Goal: Information Seeking & Learning: Learn about a topic

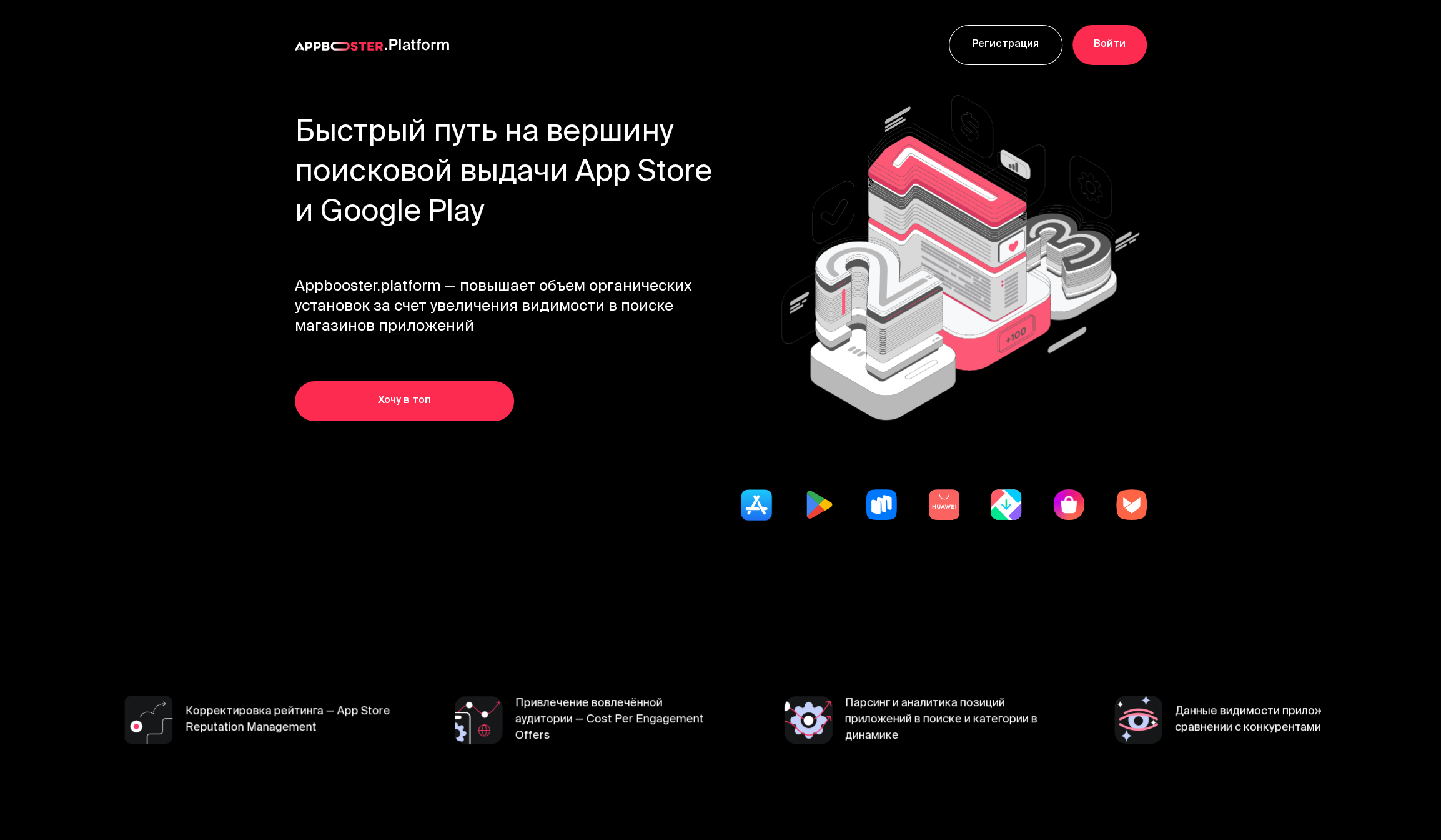
click at [552, 625] on section "Продвижение в поисковой выдаче магазинов приложений Корректировка рейтинга — Ap…" at bounding box center [720, 720] width 1200 height 224
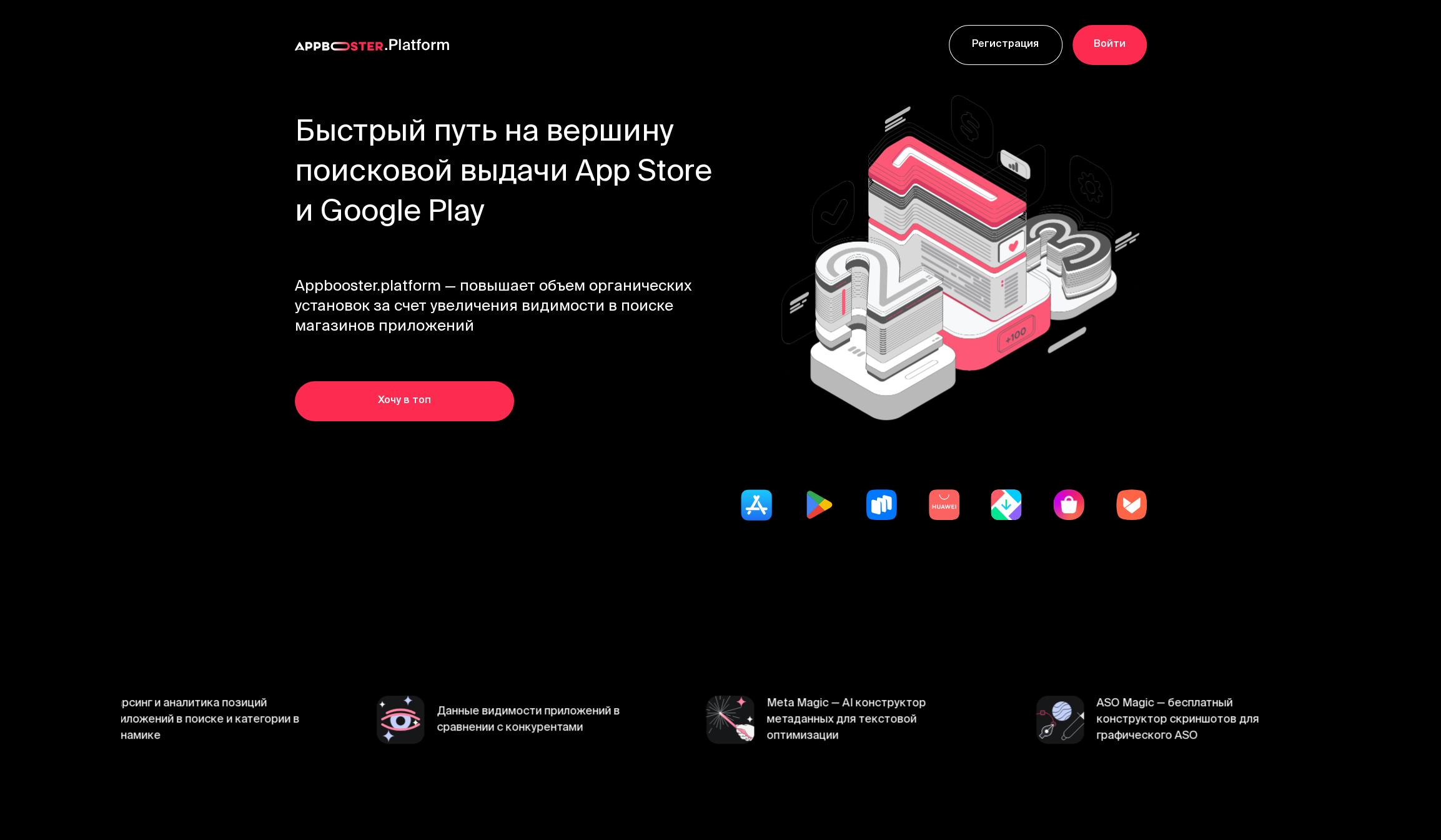
click at [198, 406] on section "Быстрый путь на вершину поисковой выдачи App Store и Google Play Appbooster.pla…" at bounding box center [720, 348] width 1200 height 518
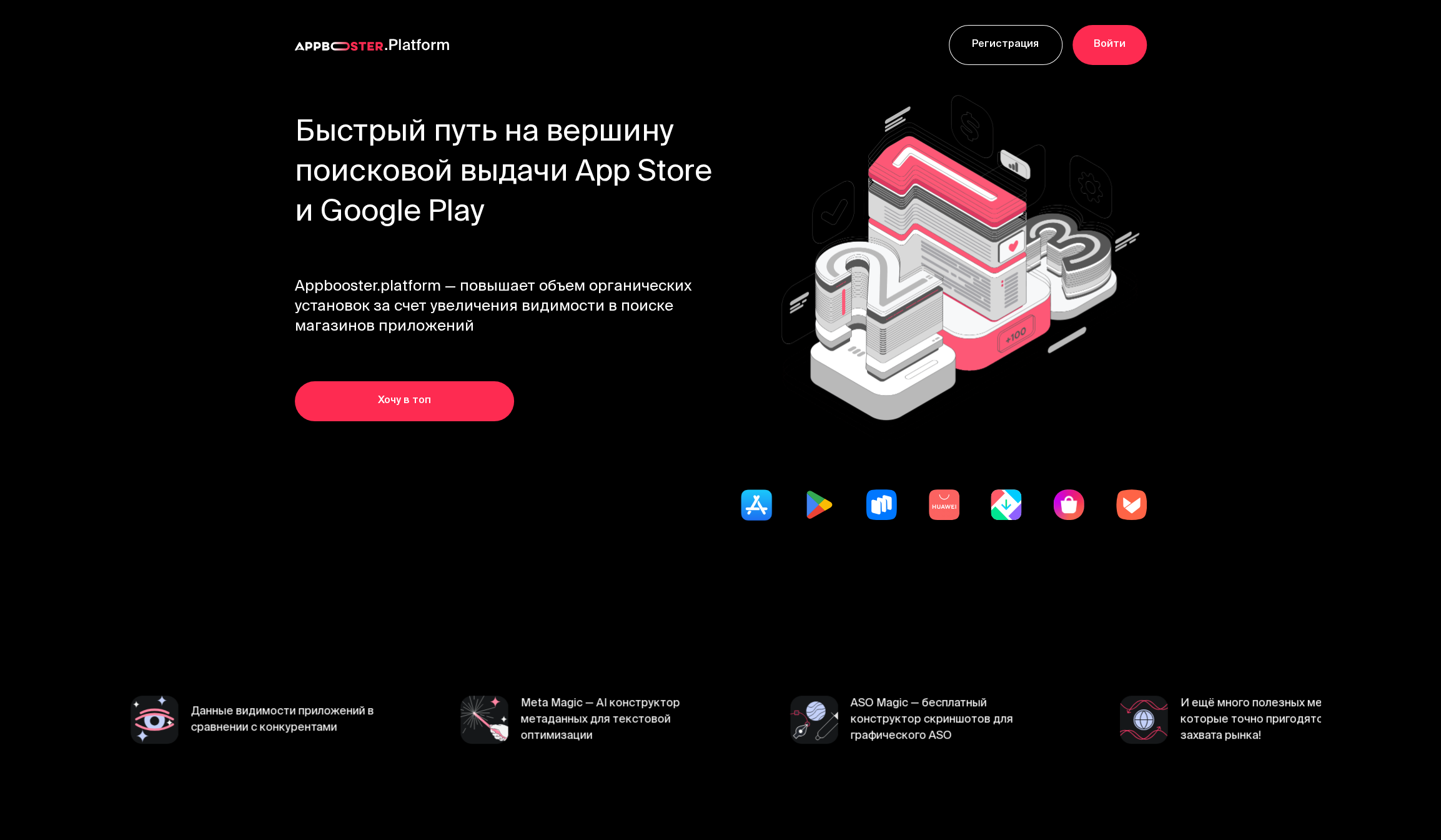
click at [170, 622] on section "Продвижение в поисковой выдаче магазинов приложений Корректировка рейтинга — Ap…" at bounding box center [720, 720] width 1200 height 224
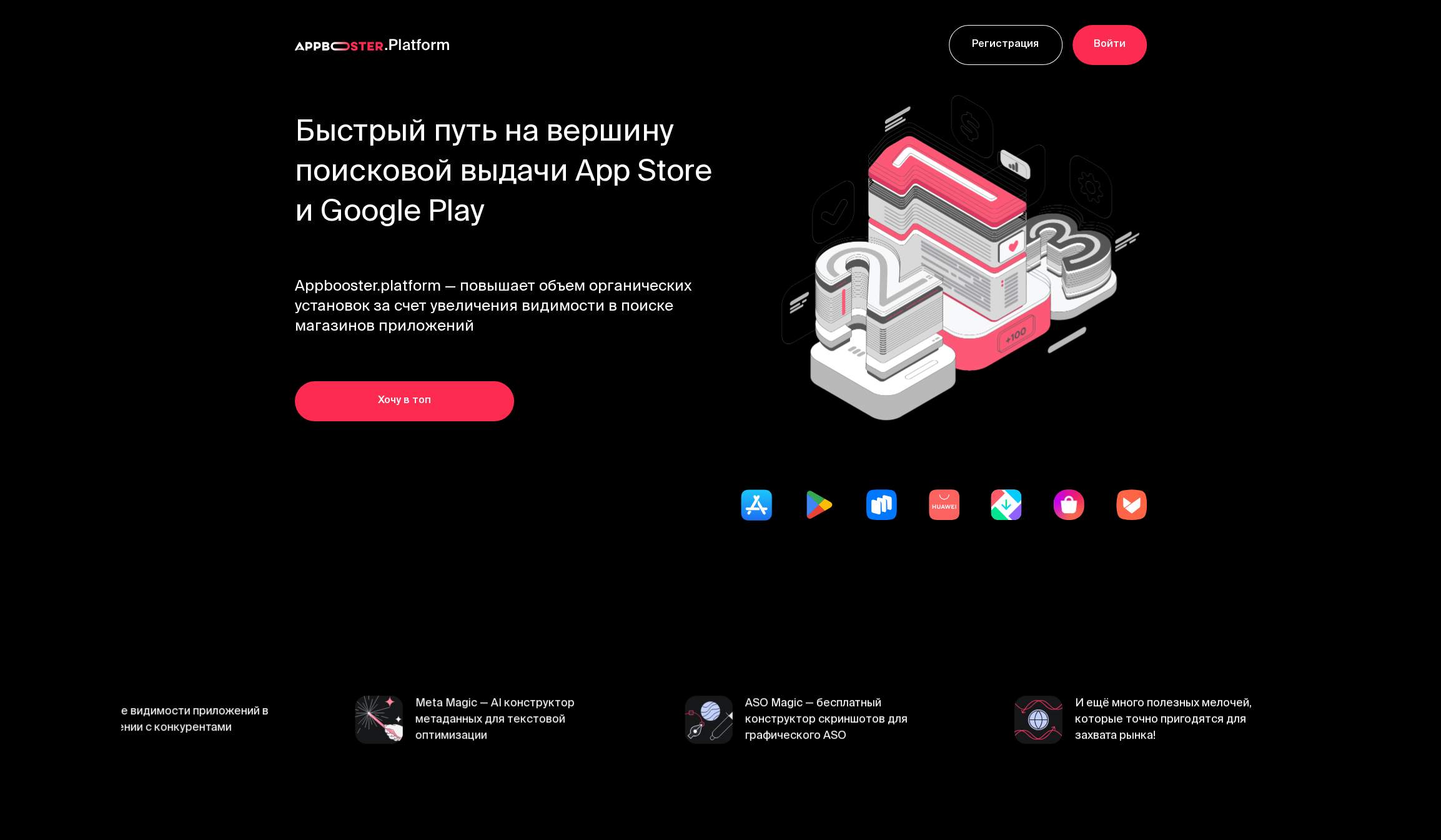
click at [553, 588] on section "Быстрый путь на вершину поисковой выдачи App Store и Google Play Appbooster.pla…" at bounding box center [720, 348] width 1200 height 518
